Goal: Task Accomplishment & Management: Use online tool/utility

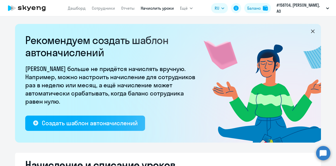
select select "10"
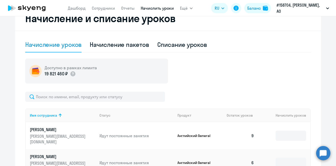
scroll to position [168, 0]
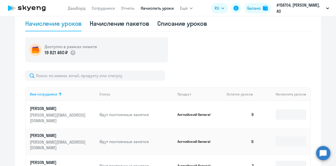
drag, startPoint x: 329, startPoint y: 82, endPoint x: 330, endPoint y: 77, distance: 4.7
click at [330, 77] on ng-component "Рекомендуем создать шаблон автоначислений Уроки больше не придётся начислять вр…" at bounding box center [168, 99] width 336 height 486
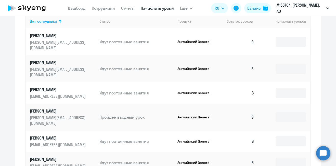
scroll to position [242, 0]
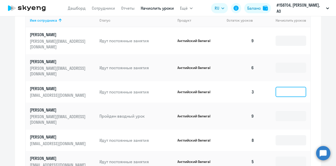
click at [287, 87] on input at bounding box center [291, 92] width 31 height 10
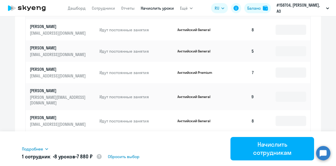
scroll to position [360, 0]
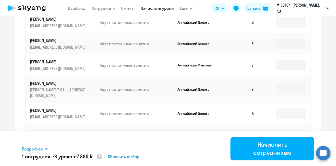
type input "8"
click at [301, 134] on icon at bounding box center [302, 135] width 2 height 3
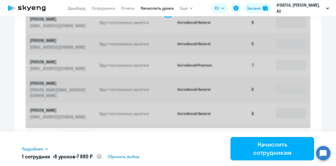
scroll to position [274, 0]
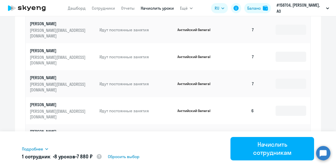
click at [284, 133] on input at bounding box center [291, 138] width 31 height 10
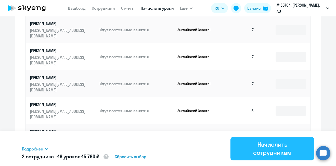
type input "8"
click at [268, 152] on div "Начислить сотрудникам" at bounding box center [272, 148] width 69 height 16
